Goal: Check status: Check status

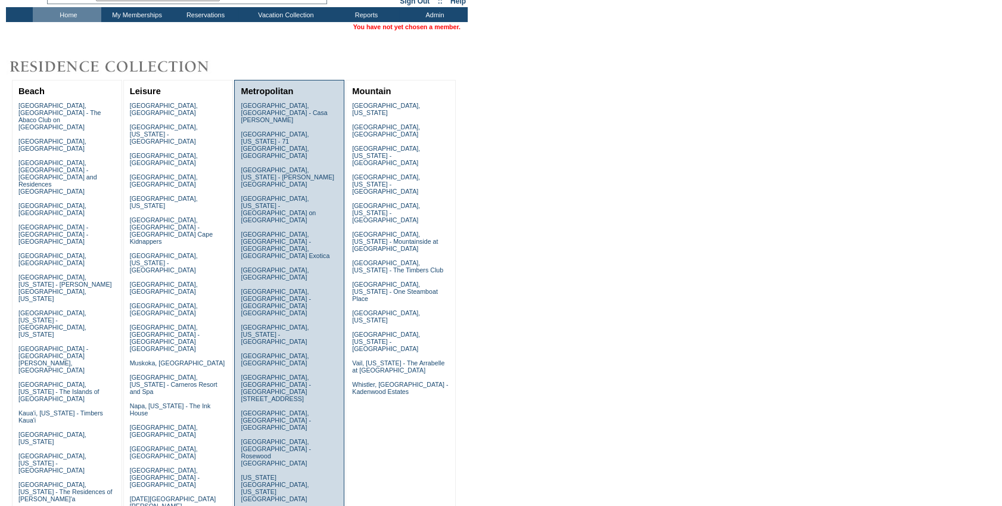
scroll to position [162, 0]
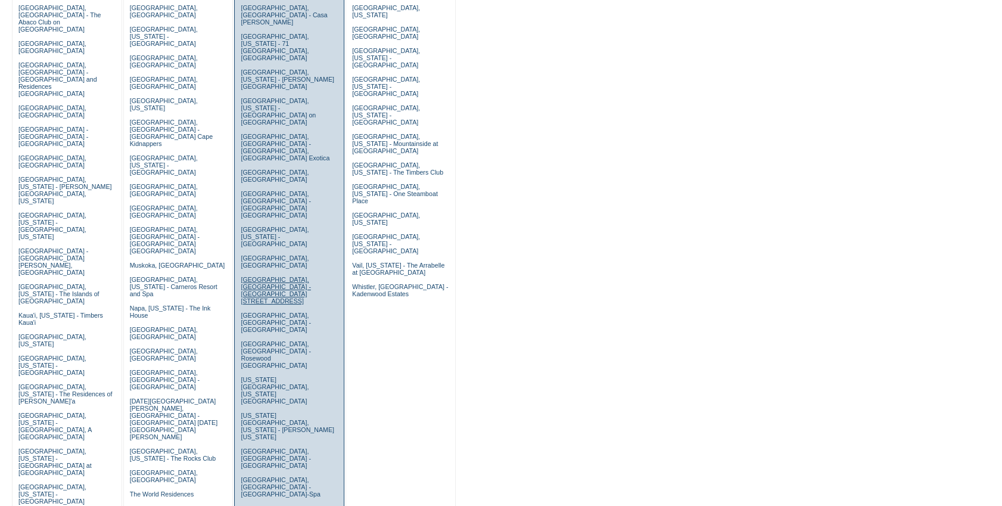
click at [256, 276] on link "[GEOGRAPHIC_DATA], [GEOGRAPHIC_DATA] - [GEOGRAPHIC_DATA][STREET_ADDRESS]" at bounding box center [276, 290] width 70 height 29
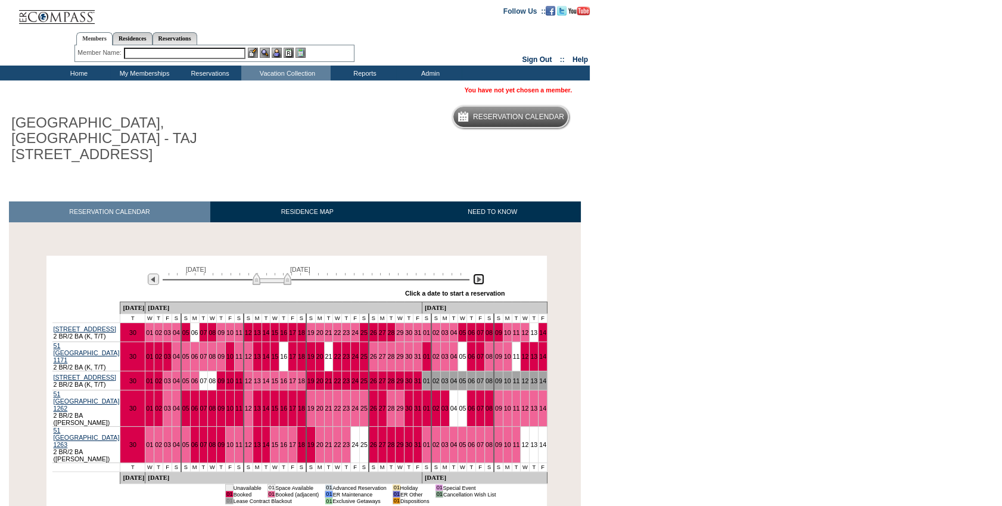
click at [478, 274] on img at bounding box center [478, 279] width 11 height 11
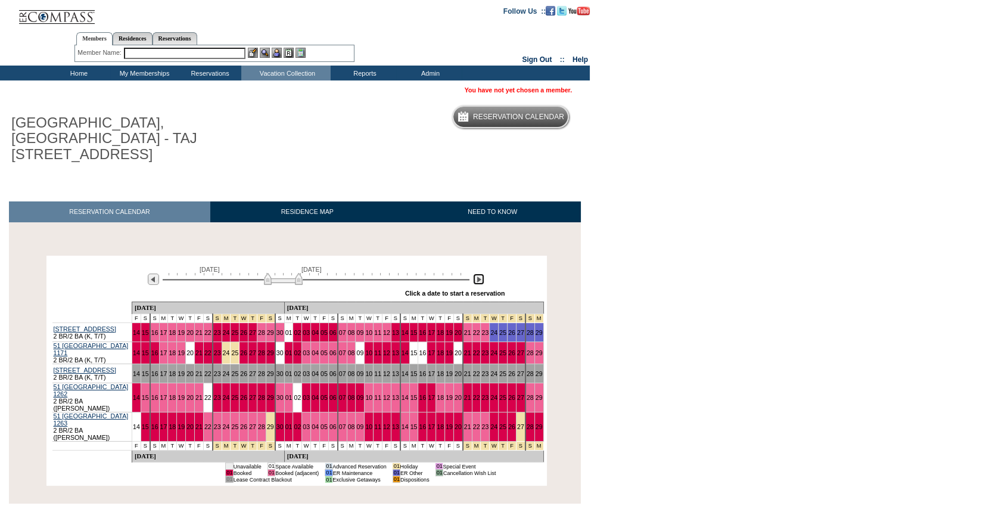
click at [478, 274] on img at bounding box center [478, 279] width 11 height 11
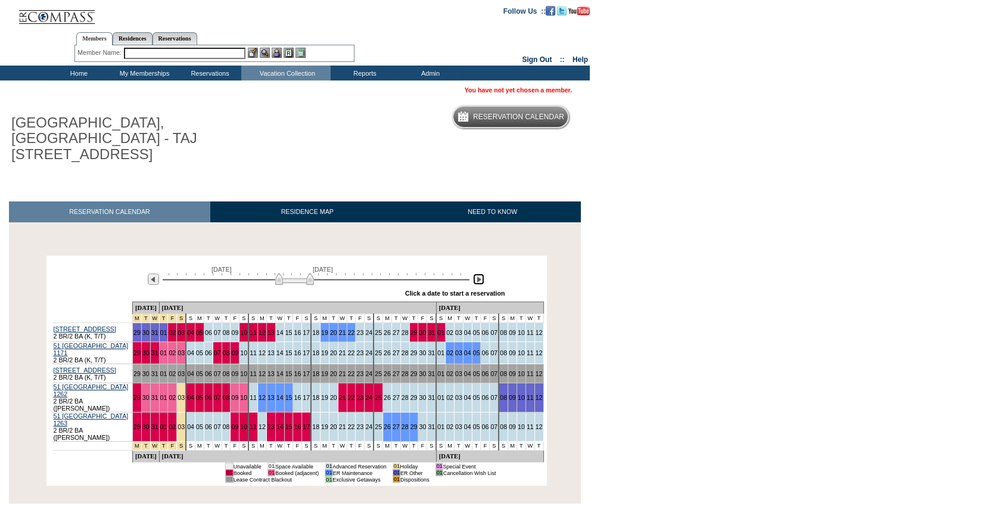
click at [478, 274] on img at bounding box center [478, 279] width 11 height 11
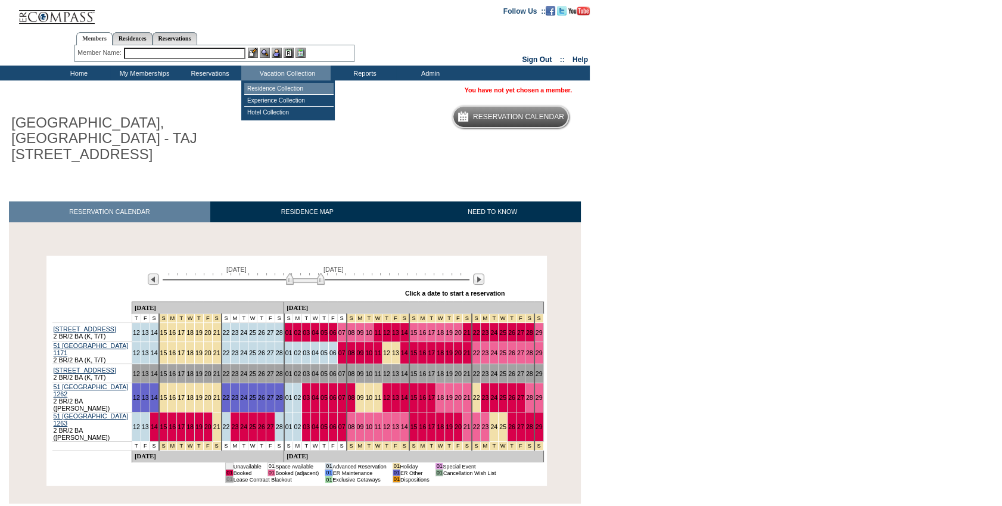
click at [280, 86] on td "Residence Collection" at bounding box center [288, 89] width 89 height 12
